Goal: Transaction & Acquisition: Purchase product/service

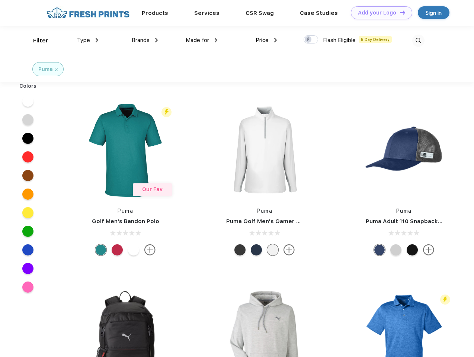
click at [379, 13] on link "Add your Logo Design Tool" at bounding box center [381, 12] width 61 height 13
click at [0, 0] on div "Design Tool" at bounding box center [0, 0] width 0 height 0
click at [399, 12] on link "Add your Logo Design Tool" at bounding box center [381, 12] width 61 height 13
click at [36, 41] on div "Filter" at bounding box center [40, 40] width 15 height 9
click at [88, 40] on span "Type" at bounding box center [83, 40] width 13 height 7
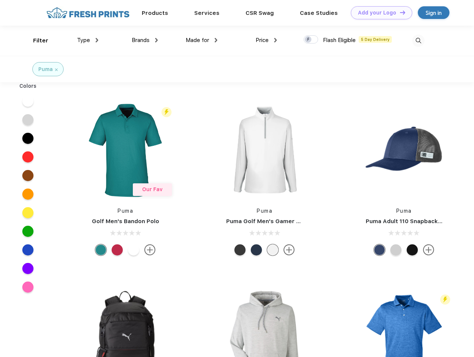
click at [145, 40] on span "Brands" at bounding box center [141, 40] width 18 height 7
click at [202, 40] on span "Made for" at bounding box center [197, 40] width 23 height 7
click at [266, 40] on span "Price" at bounding box center [262, 40] width 13 height 7
click at [311, 40] on div at bounding box center [311, 39] width 15 height 8
click at [308, 40] on input "checkbox" at bounding box center [306, 37] width 5 height 5
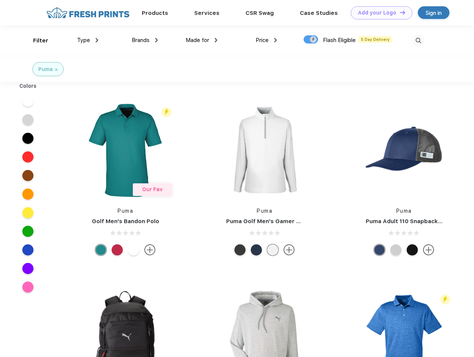
click at [418, 41] on img at bounding box center [418, 41] width 12 height 12
